Goal: Find specific page/section: Find specific page/section

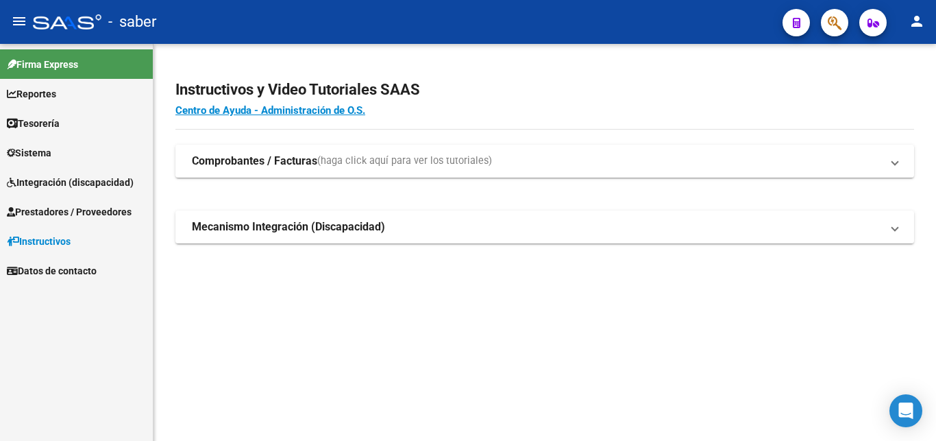
click at [56, 98] on span "Reportes" at bounding box center [31, 93] width 49 height 15
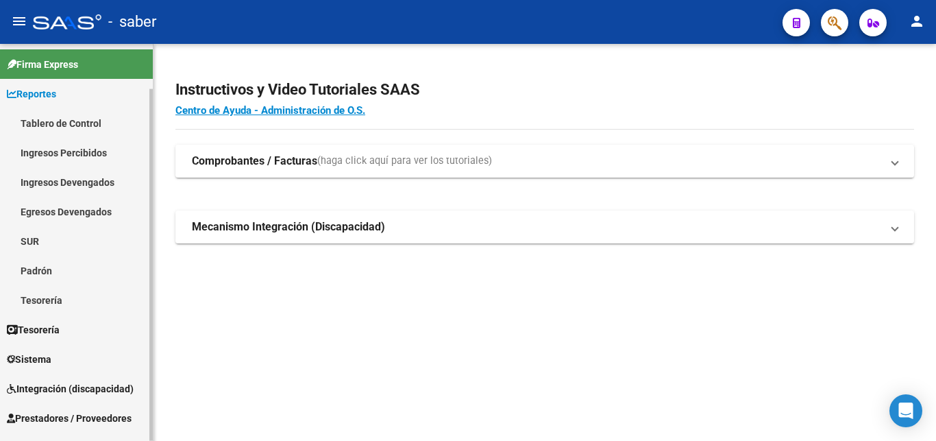
click at [69, 153] on link "Ingresos Percibidos" at bounding box center [76, 152] width 153 height 29
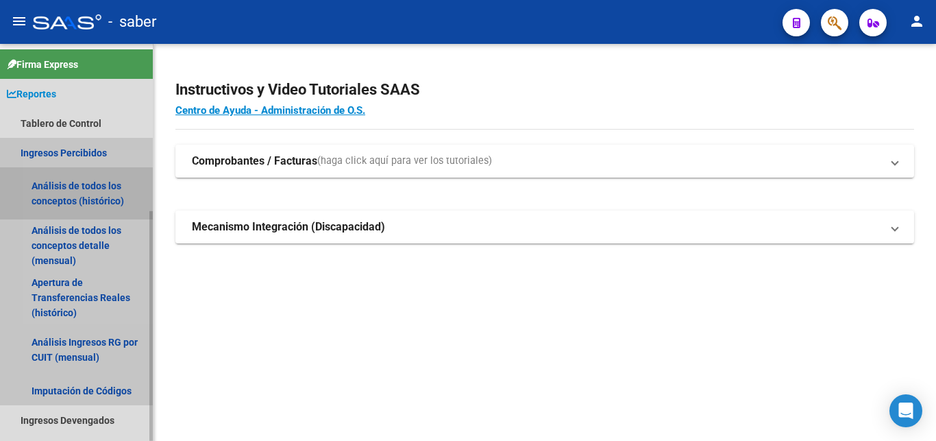
click at [71, 198] on link "Análisis de todos los conceptos (histórico)" at bounding box center [76, 193] width 153 height 52
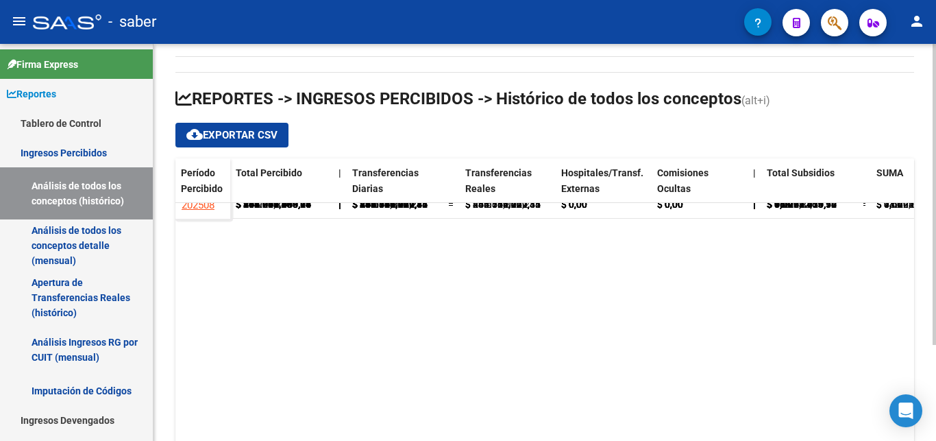
scroll to position [126, 0]
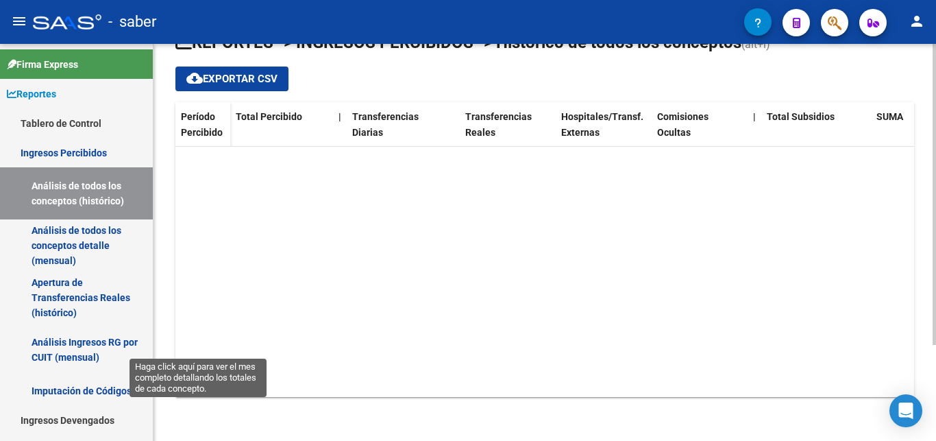
click at [200, 141] on link "202508" at bounding box center [198, 129] width 34 height 25
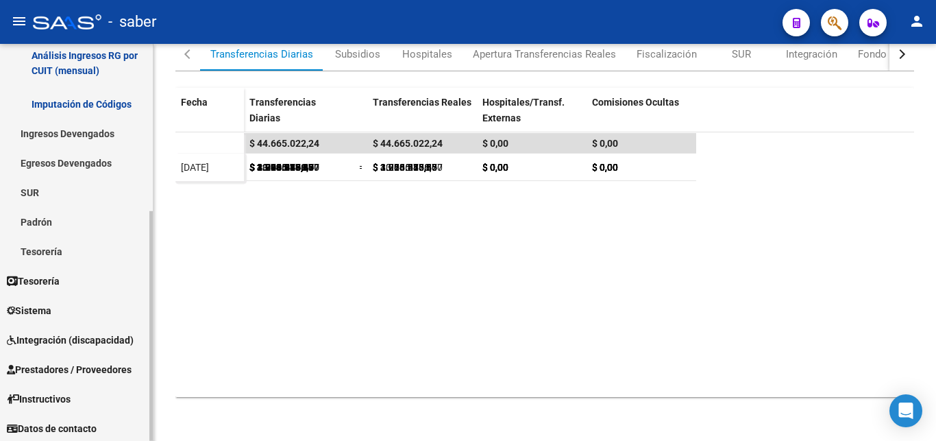
scroll to position [289, 0]
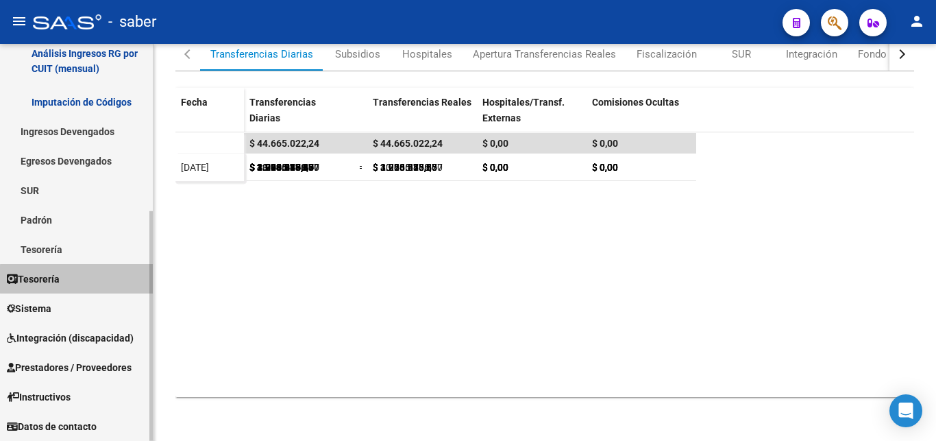
click at [80, 283] on link "Tesorería" at bounding box center [76, 278] width 153 height 29
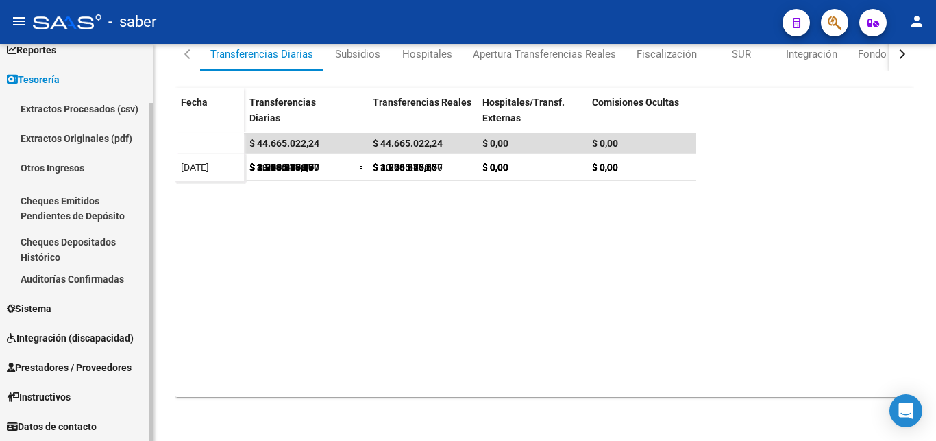
scroll to position [44, 0]
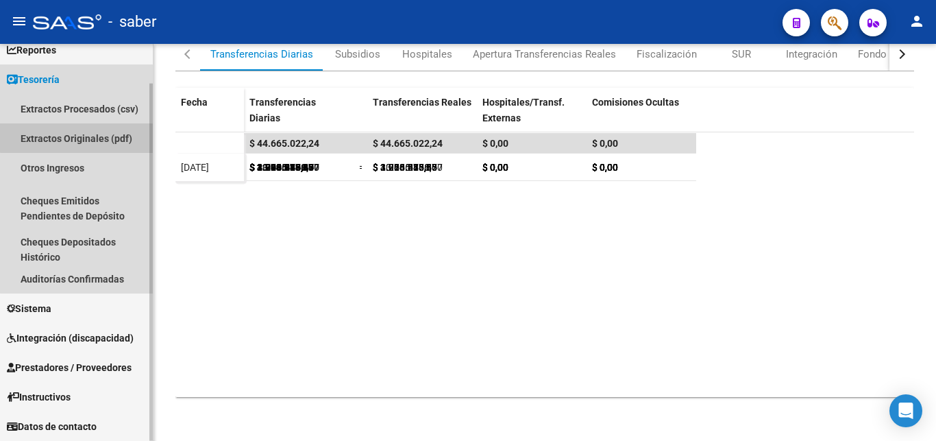
click at [102, 132] on link "Extractos Originales (pdf)" at bounding box center [76, 137] width 153 height 29
